Goal: Task Accomplishment & Management: Manage account settings

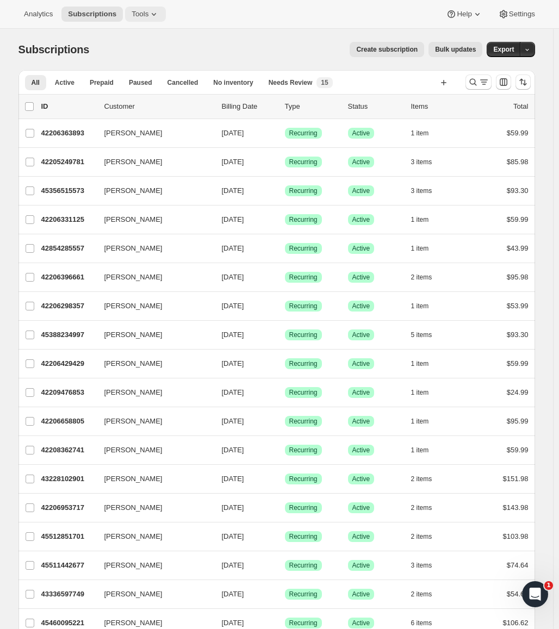
click at [134, 17] on span "Tools" at bounding box center [140, 14] width 17 height 9
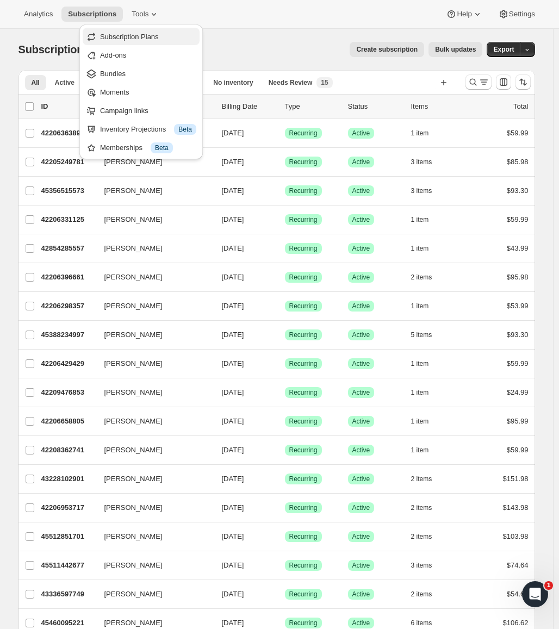
click at [155, 43] on button "Subscription Plans" at bounding box center [141, 36] width 117 height 17
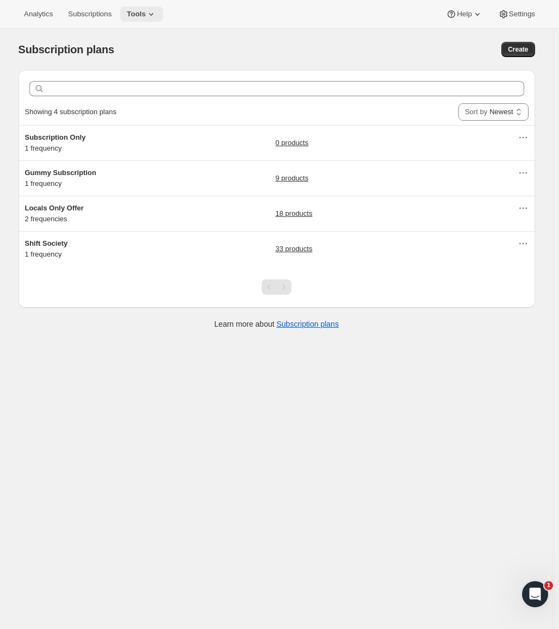
click at [149, 15] on icon at bounding box center [151, 14] width 4 height 3
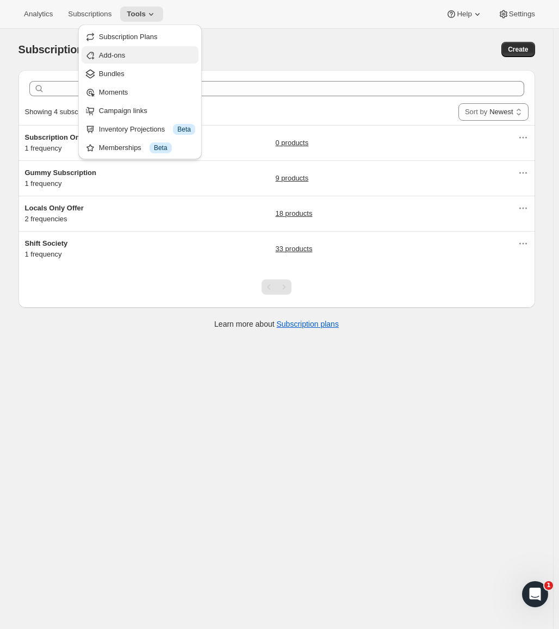
click at [141, 55] on span "Add-ons" at bounding box center [147, 55] width 96 height 11
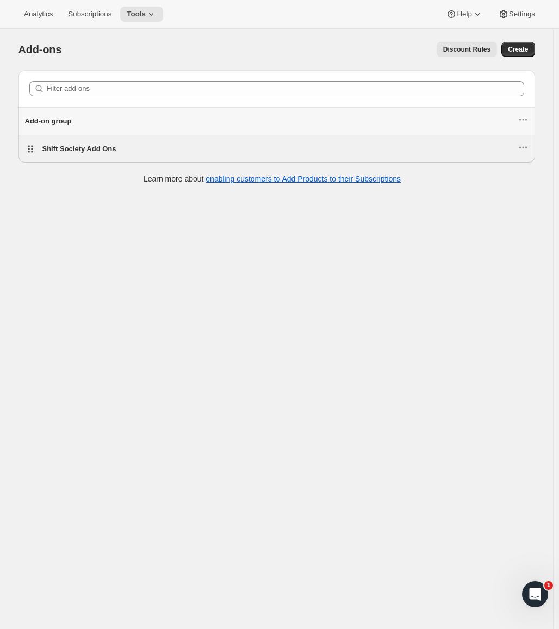
click at [105, 148] on span "Shift Society Add Ons" at bounding box center [79, 149] width 74 height 8
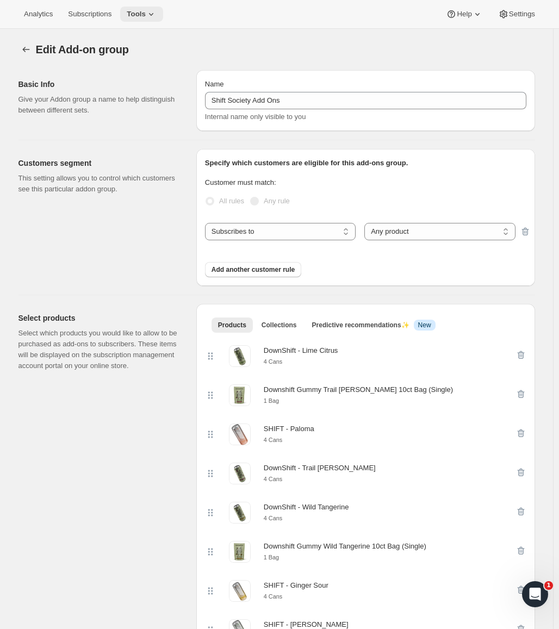
click at [156, 15] on button "Tools" at bounding box center [141, 14] width 43 height 15
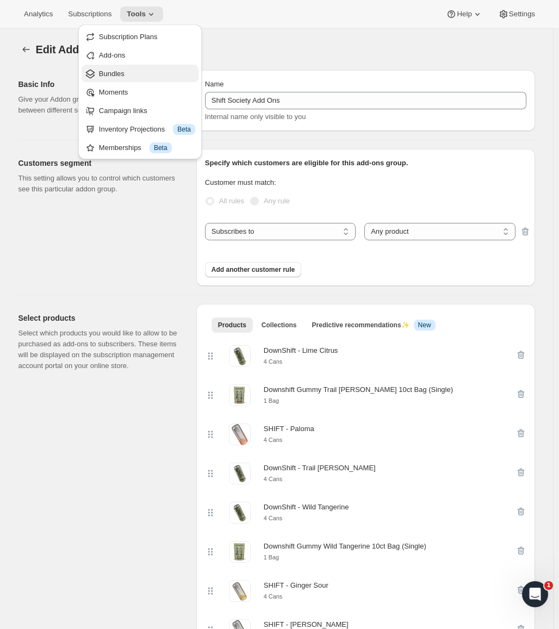
click at [160, 75] on span "Bundles" at bounding box center [147, 74] width 96 height 11
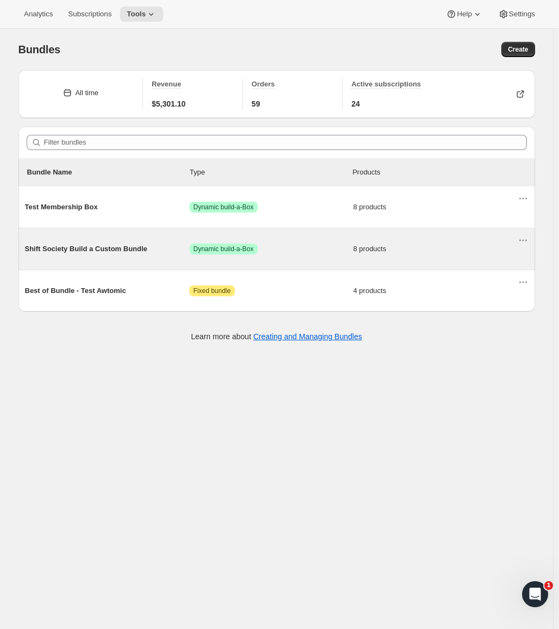
click at [150, 246] on span "Shift Society Build a Custom Bundle" at bounding box center [107, 249] width 164 height 11
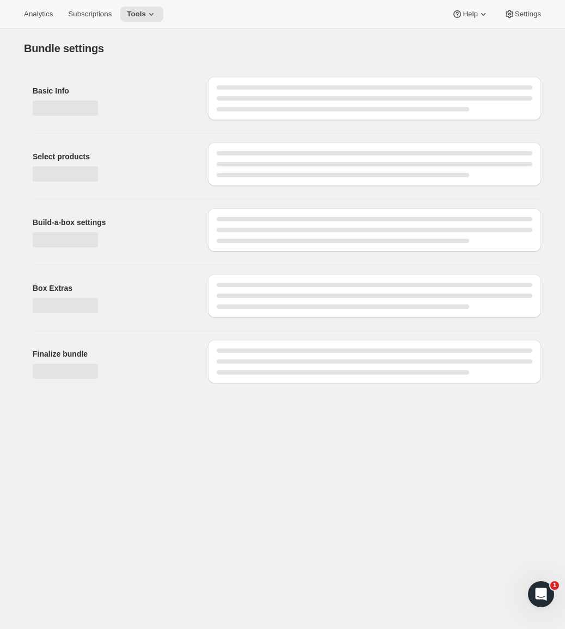
type input "Shift Society Build a Custom Bundle"
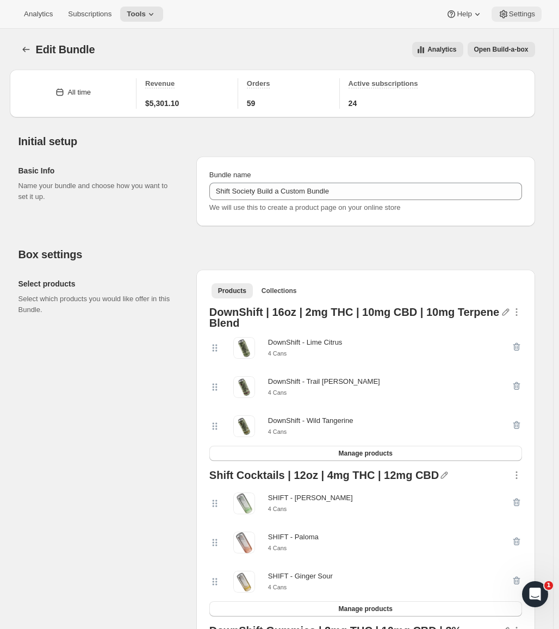
click at [515, 20] on button "Settings" at bounding box center [517, 14] width 50 height 15
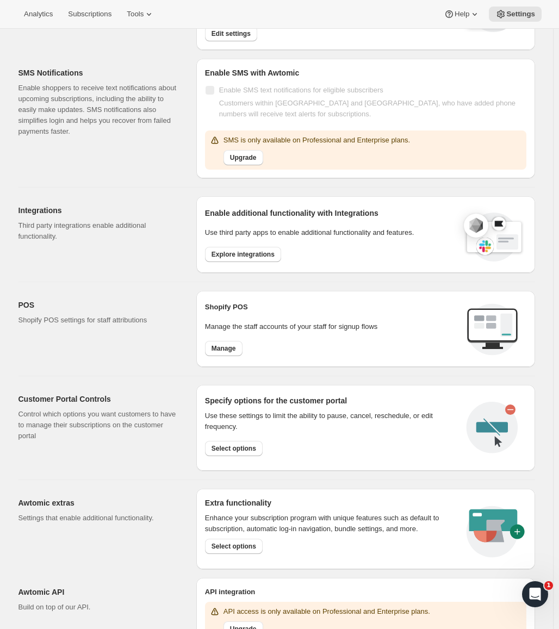
scroll to position [234, 0]
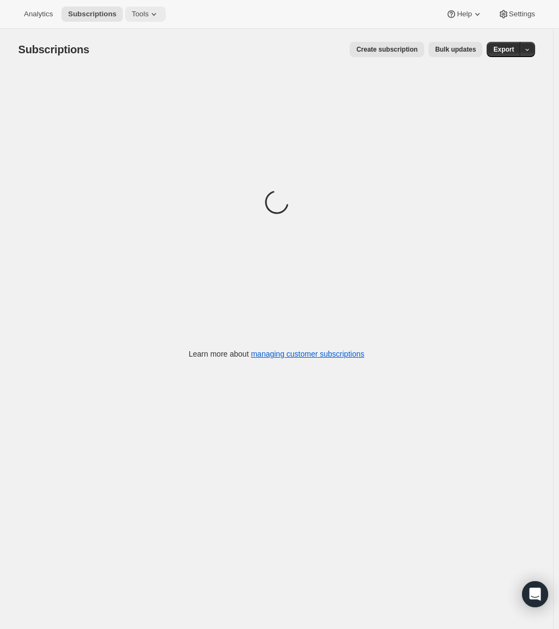
click at [132, 15] on span "Tools" at bounding box center [140, 14] width 17 height 9
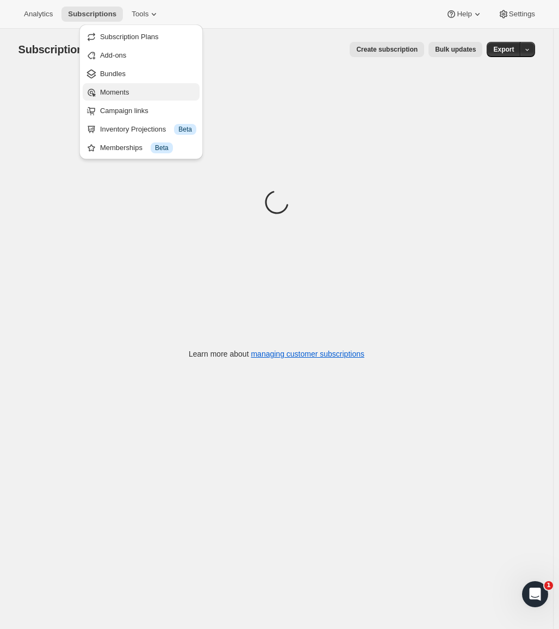
click at [119, 90] on span "Moments" at bounding box center [114, 92] width 29 height 8
